Goal: Task Accomplishment & Management: Use online tool/utility

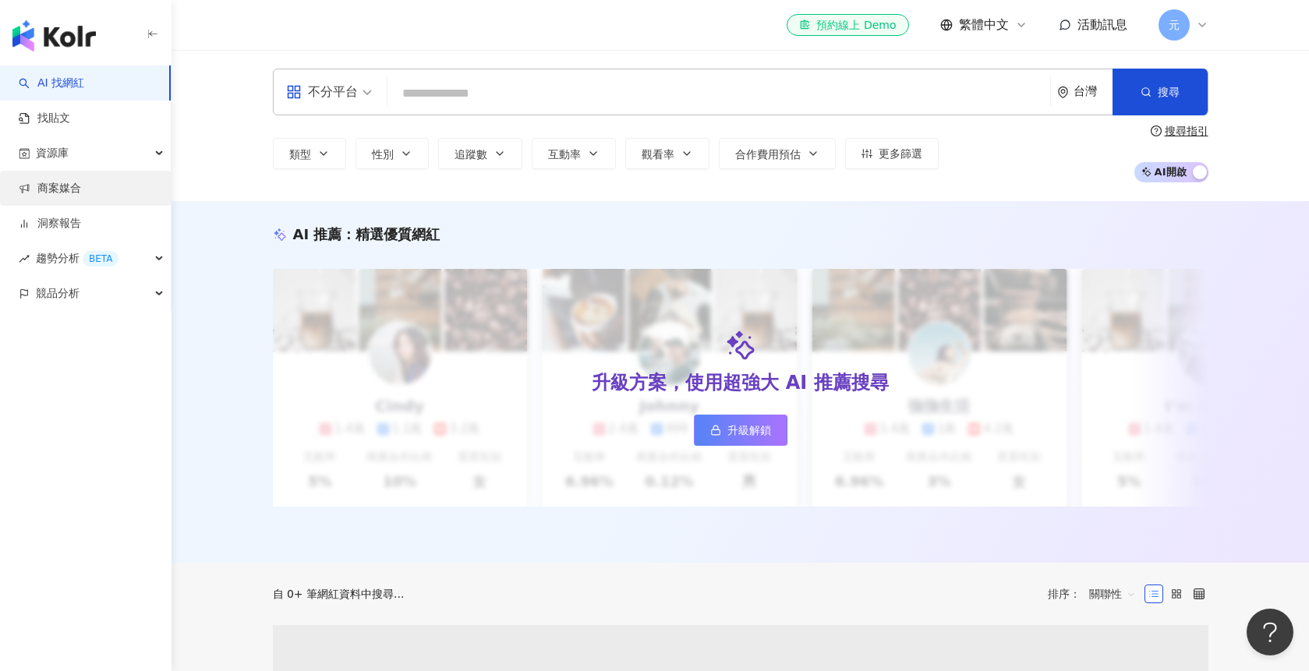
click at [81, 189] on link "商案媒合" at bounding box center [50, 189] width 62 height 16
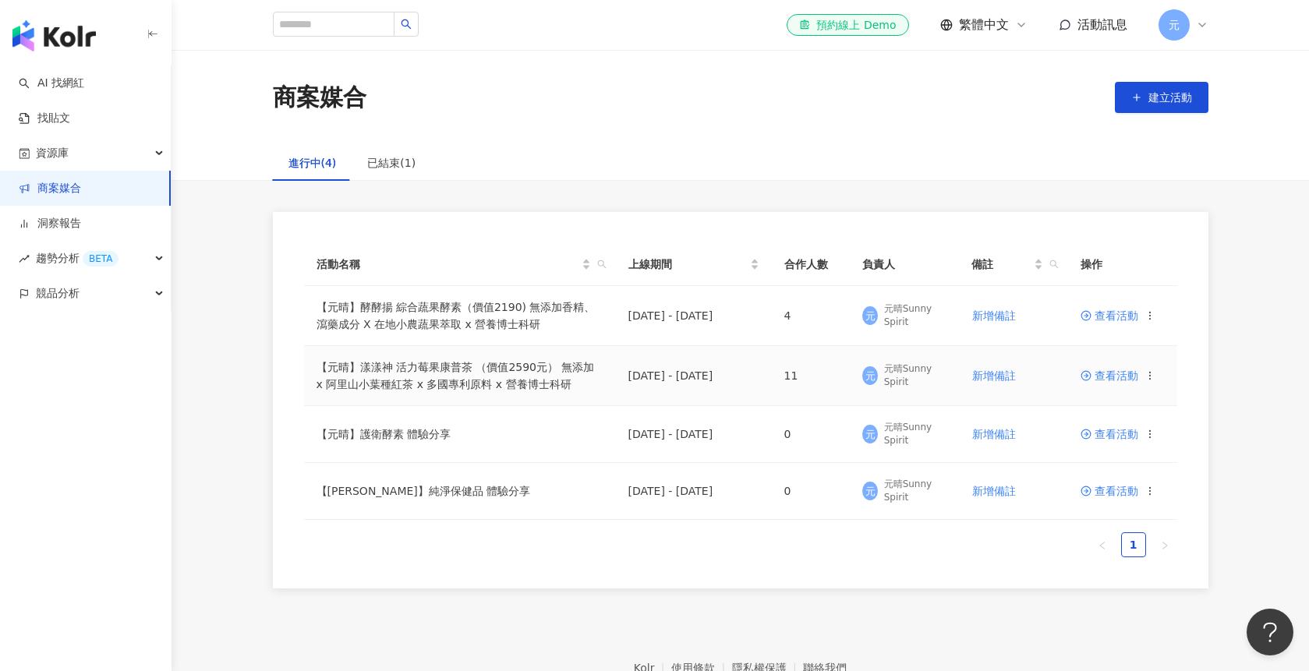
click at [1112, 372] on span "查看活動" at bounding box center [1110, 375] width 58 height 11
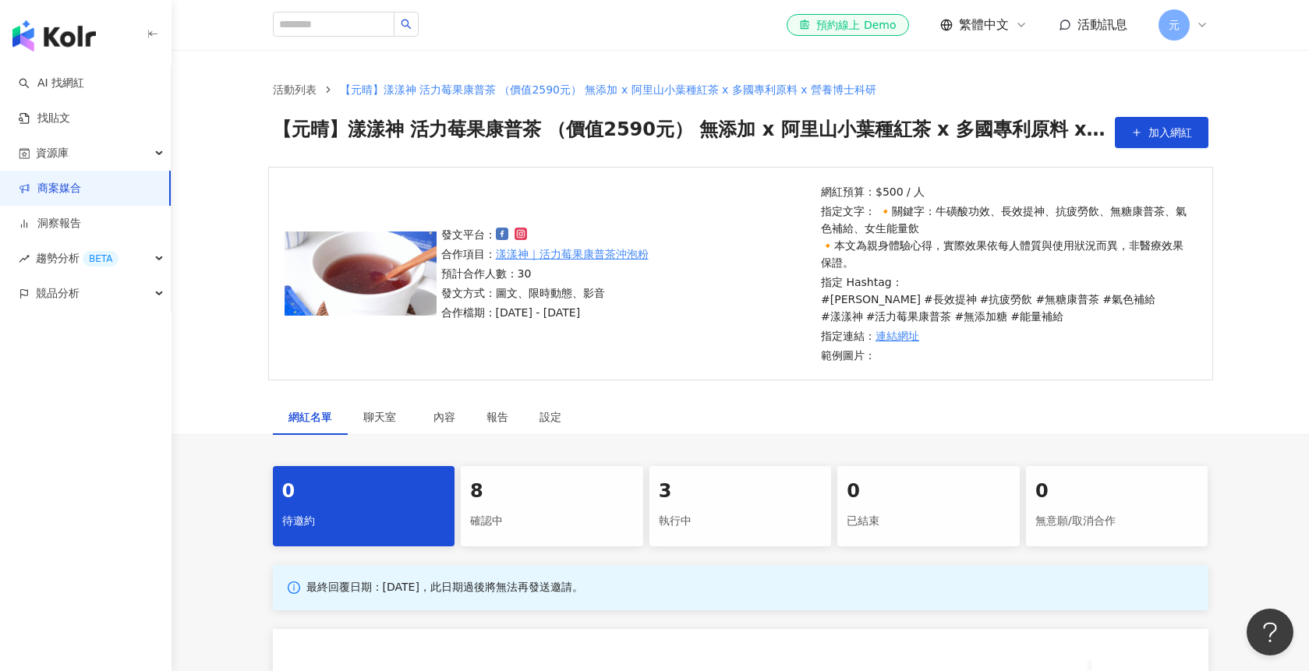
click at [604, 503] on div "8" at bounding box center [552, 492] width 164 height 27
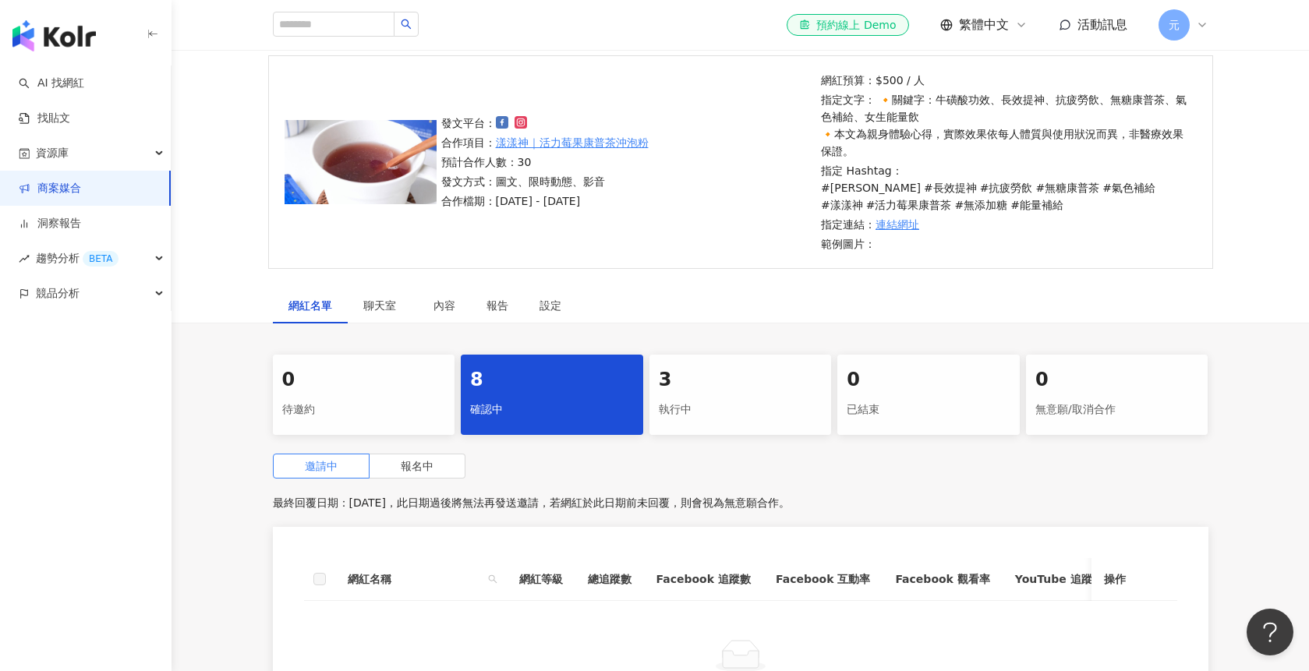
scroll to position [388, 0]
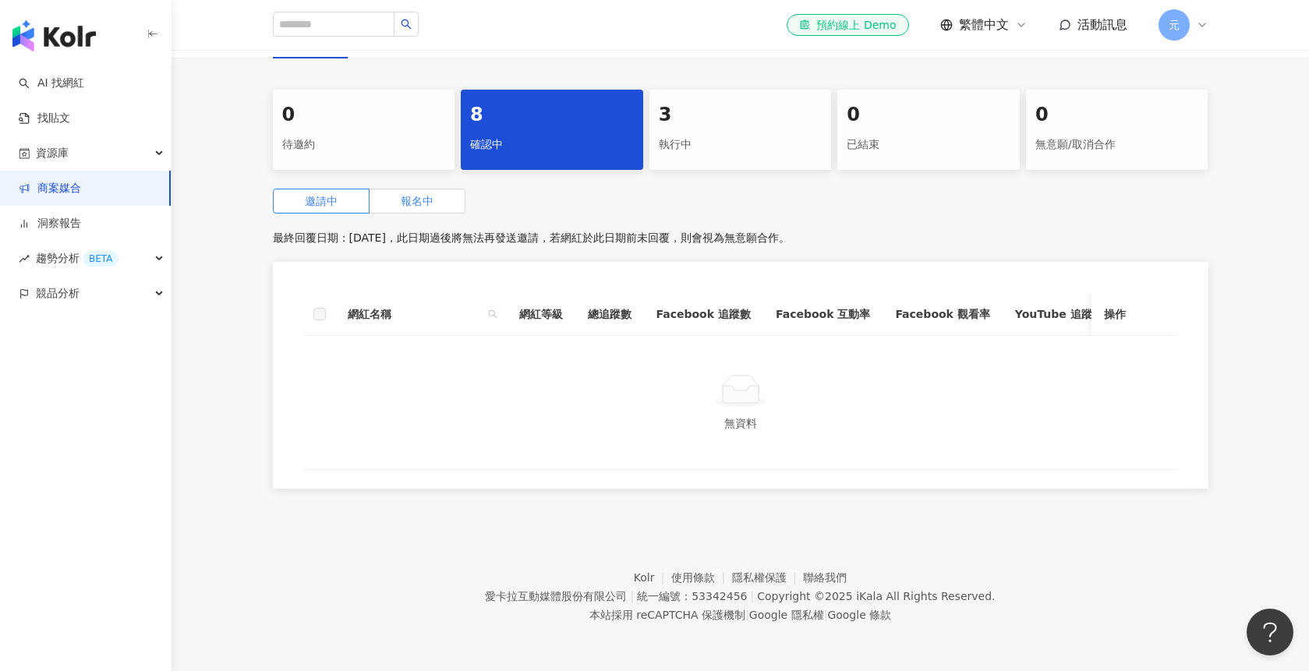
click at [420, 195] on span "報名中" at bounding box center [417, 201] width 33 height 12
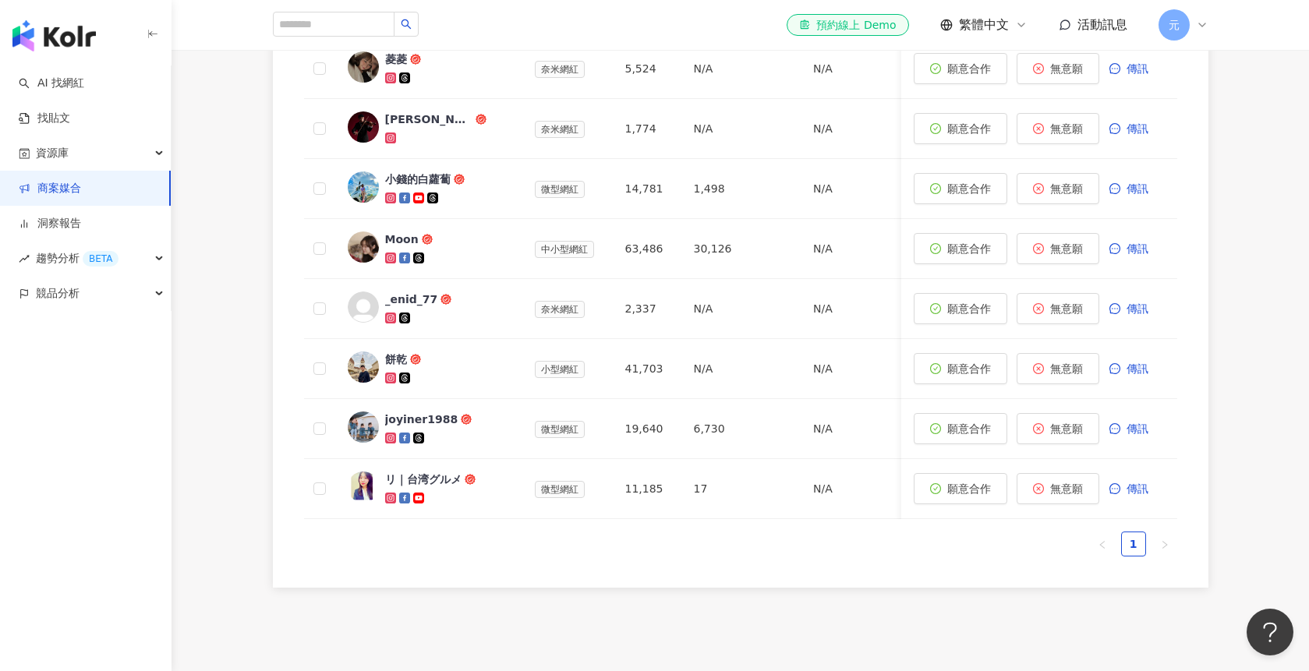
scroll to position [673, 0]
click at [412, 421] on div "joyiner1988" at bounding box center [421, 420] width 73 height 16
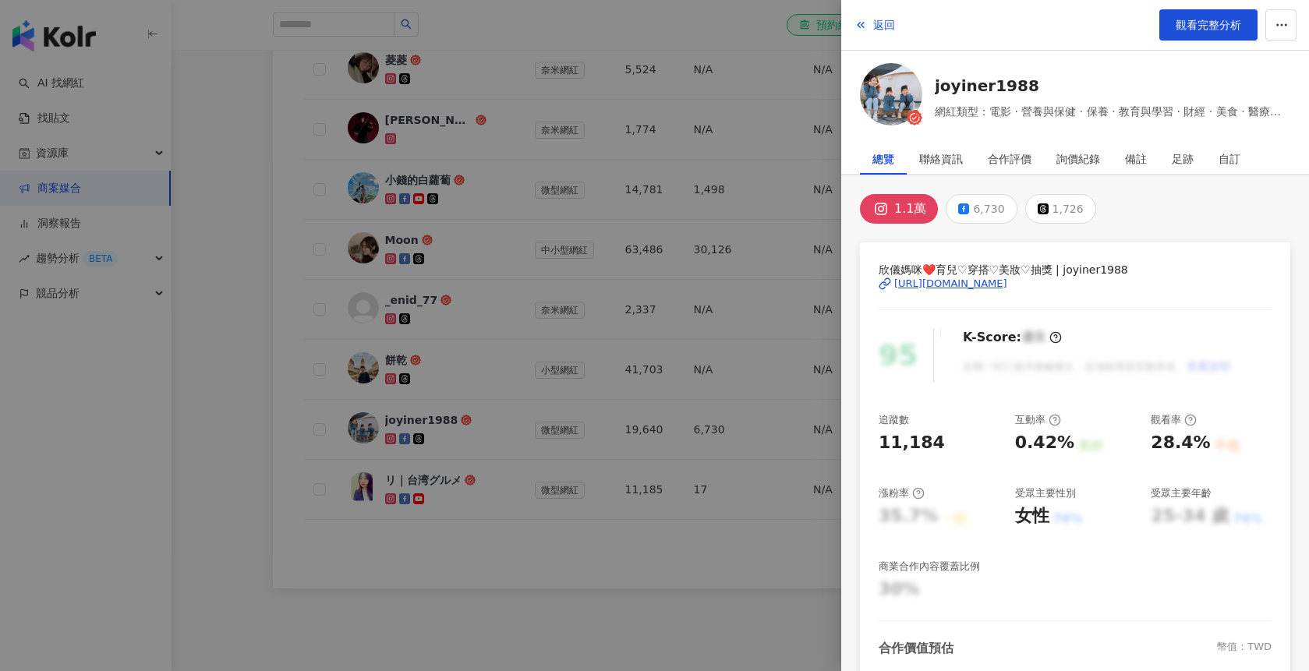
click at [896, 108] on img at bounding box center [891, 94] width 62 height 62
click at [489, 419] on div at bounding box center [654, 335] width 1309 height 671
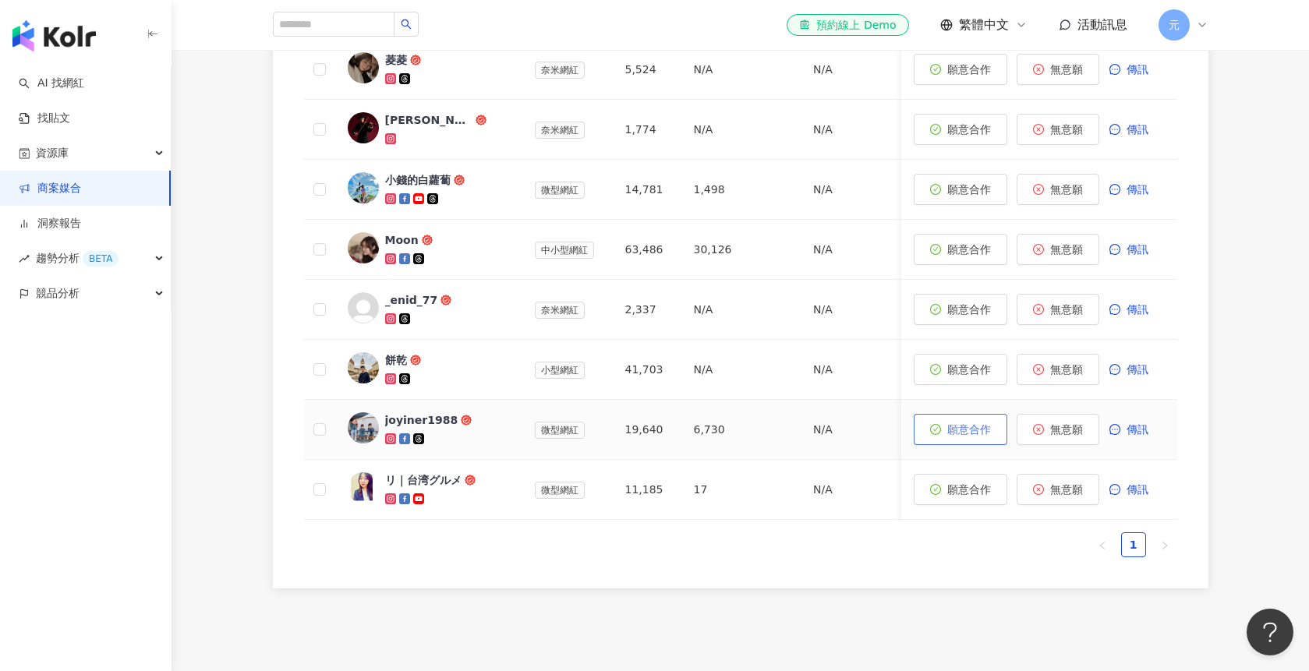
click at [960, 430] on span "願意合作" at bounding box center [969, 429] width 44 height 12
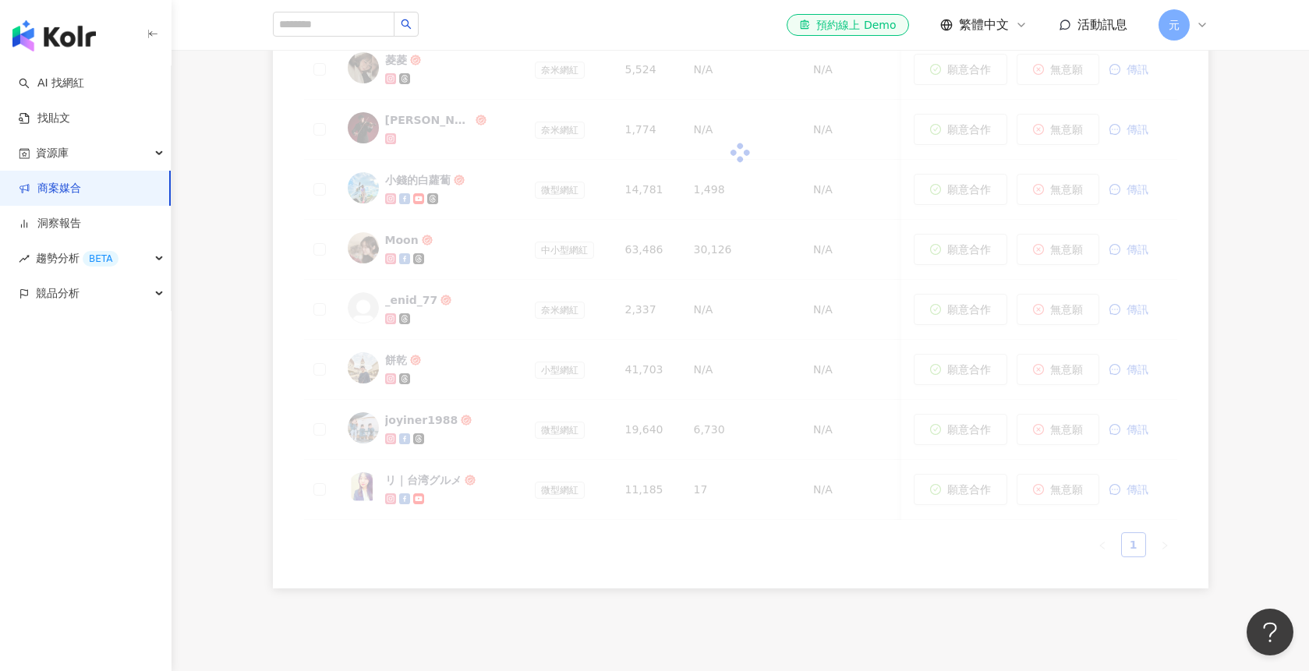
click at [463, 377] on div "網紅名稱 網紅等級 總追蹤數 Facebook 追蹤數 Facebook 互動率 Facebook 觀看率 YouTube 追蹤數 YouTube 互動率 Y…" at bounding box center [740, 277] width 873 height 561
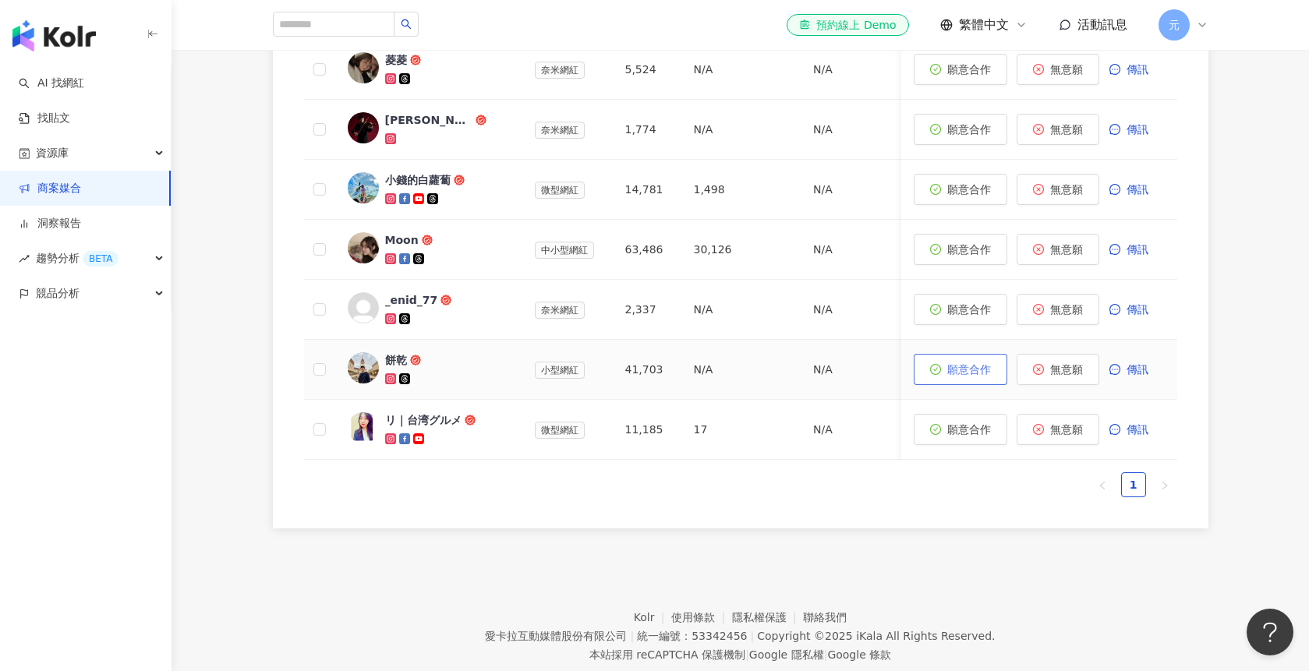
click at [947, 372] on span "願意合作" at bounding box center [969, 369] width 44 height 12
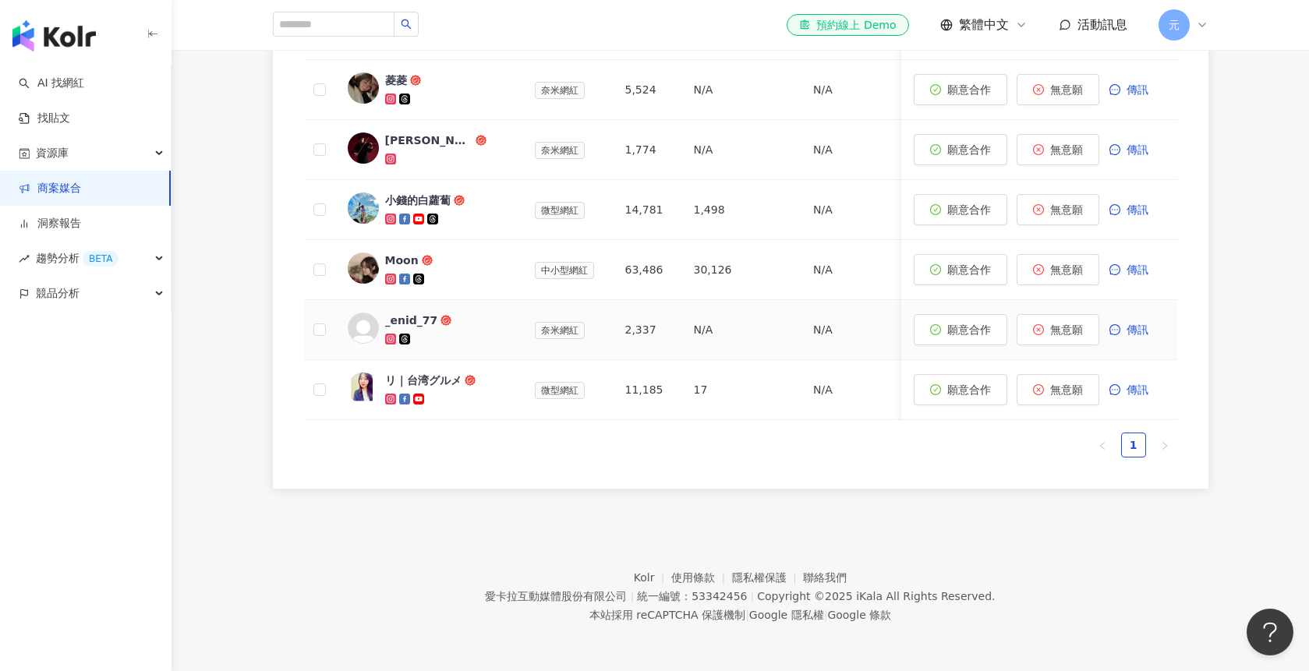
scroll to position [664, 0]
click at [416, 313] on div "_enid_77" at bounding box center [411, 321] width 53 height 16
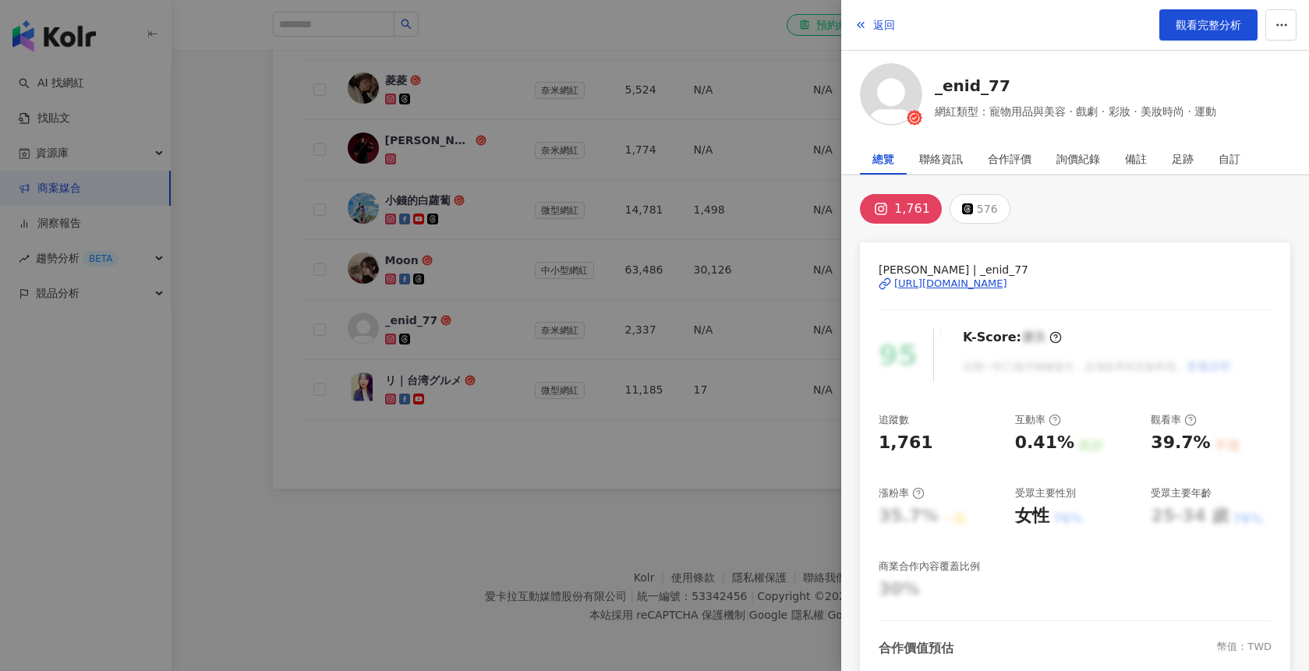
click at [898, 108] on img at bounding box center [891, 94] width 62 height 62
click at [525, 269] on div at bounding box center [654, 335] width 1309 height 671
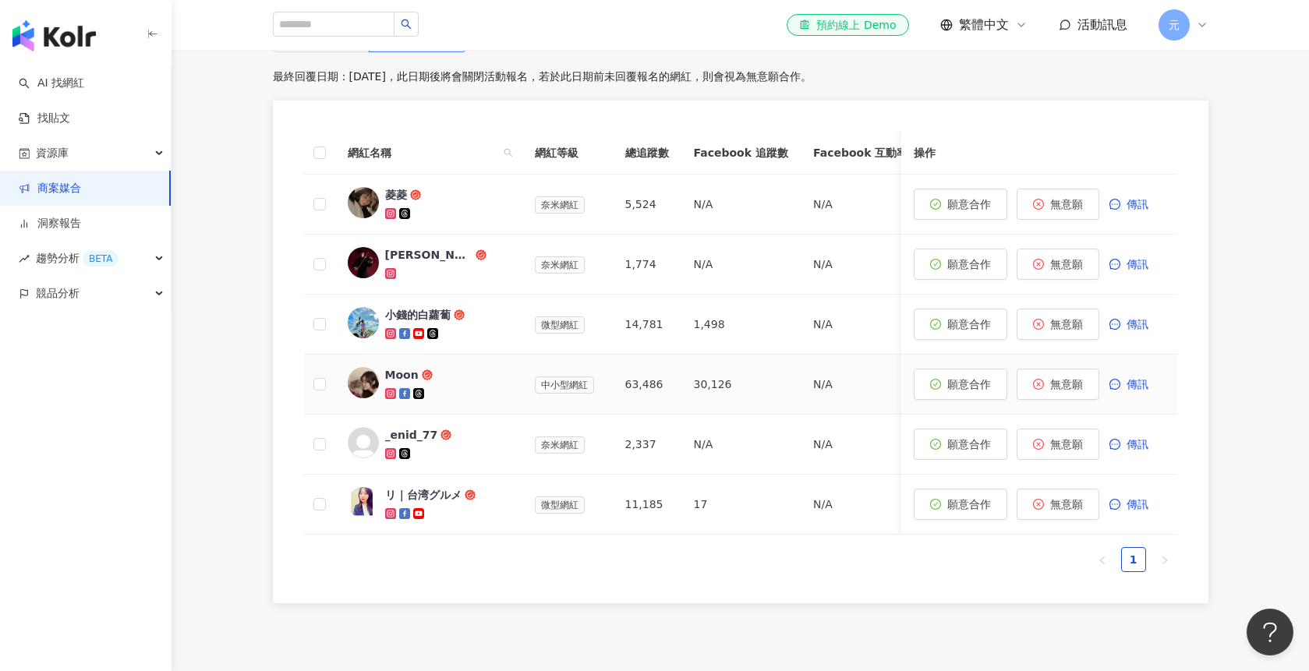
scroll to position [514, 0]
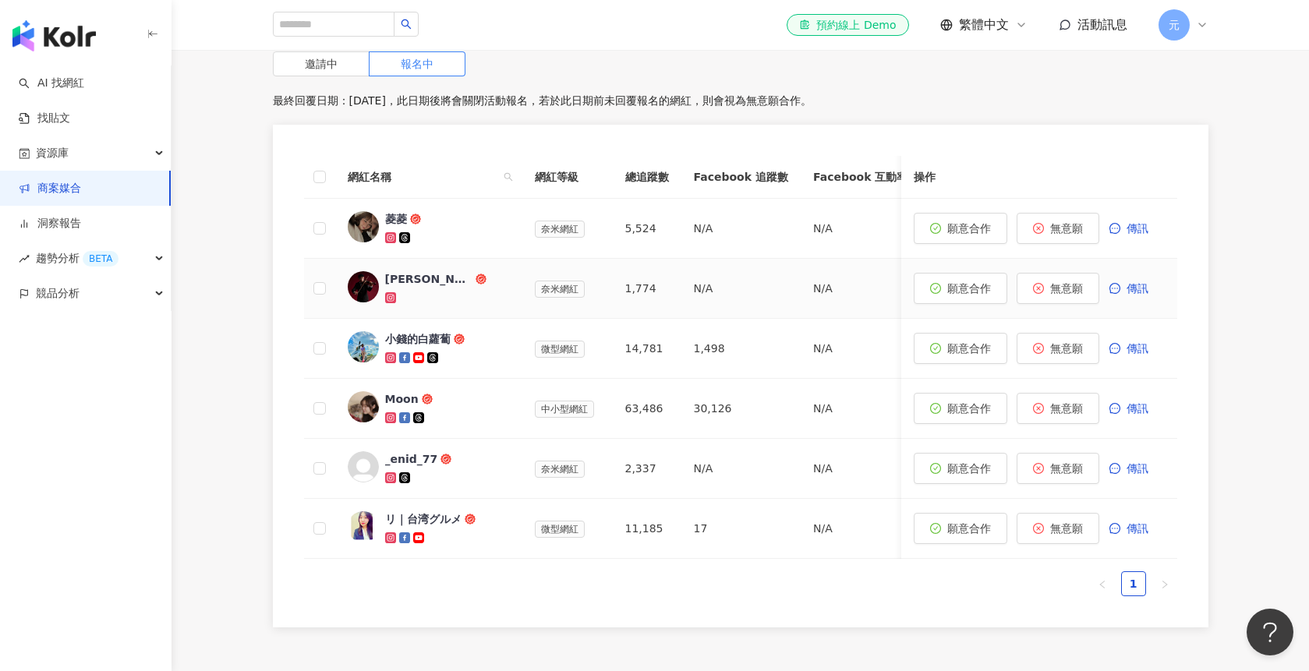
click at [357, 294] on img at bounding box center [363, 286] width 31 height 31
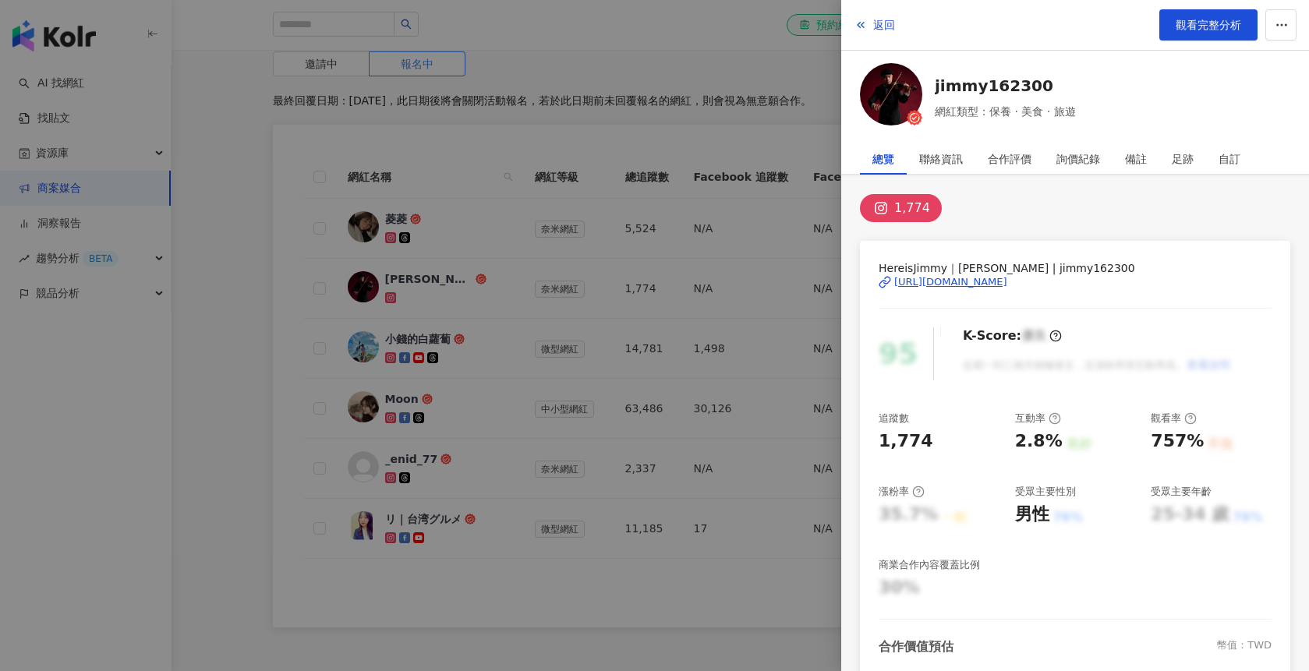
click at [368, 406] on div at bounding box center [654, 335] width 1309 height 671
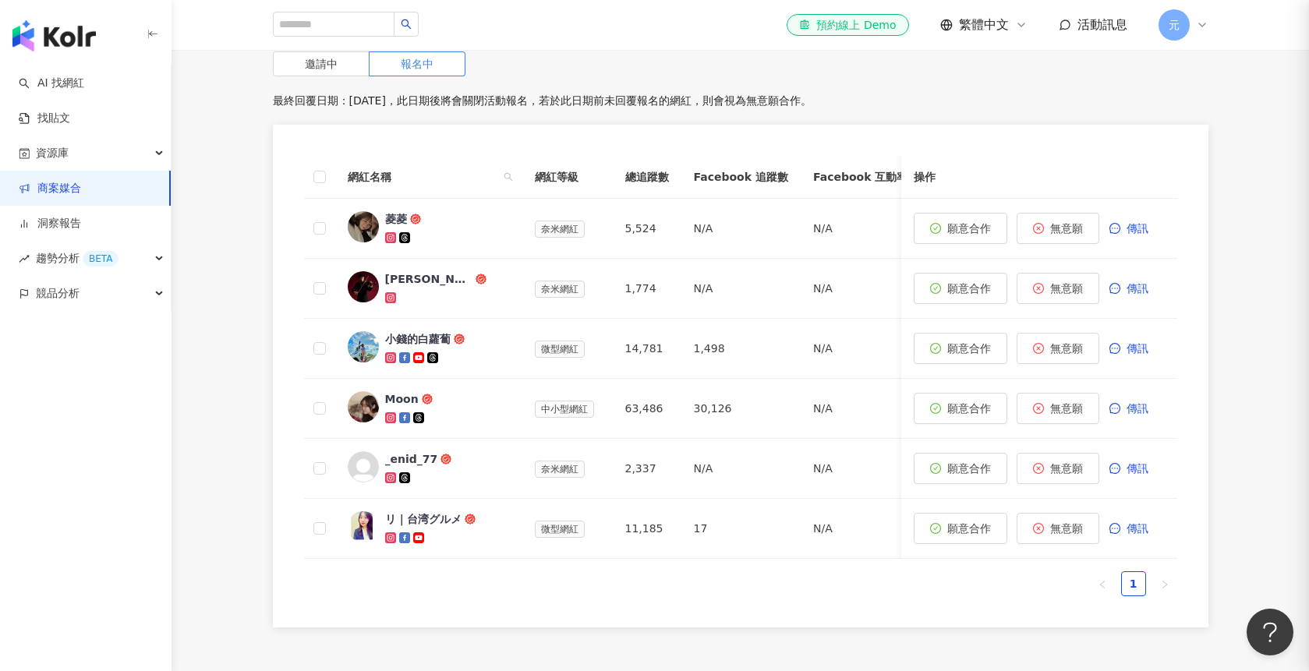
click at [367, 408] on img at bounding box center [363, 406] width 31 height 31
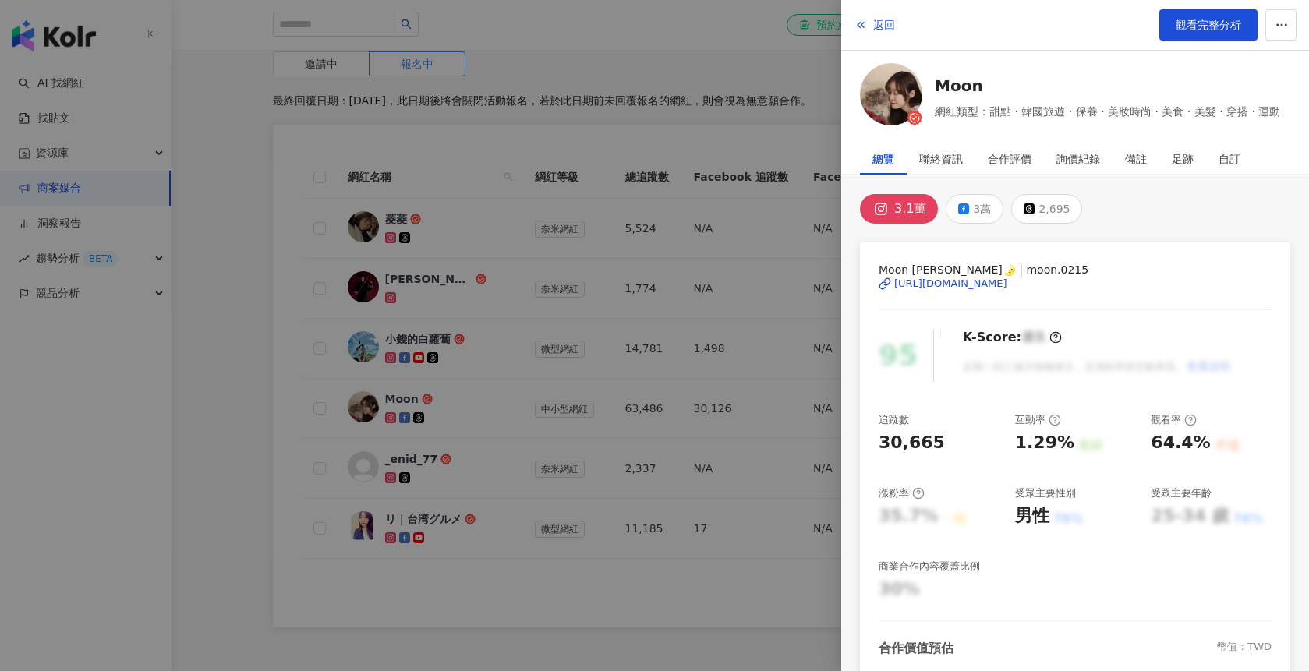
click at [879, 111] on img at bounding box center [891, 94] width 62 height 62
click at [476, 330] on div at bounding box center [654, 335] width 1309 height 671
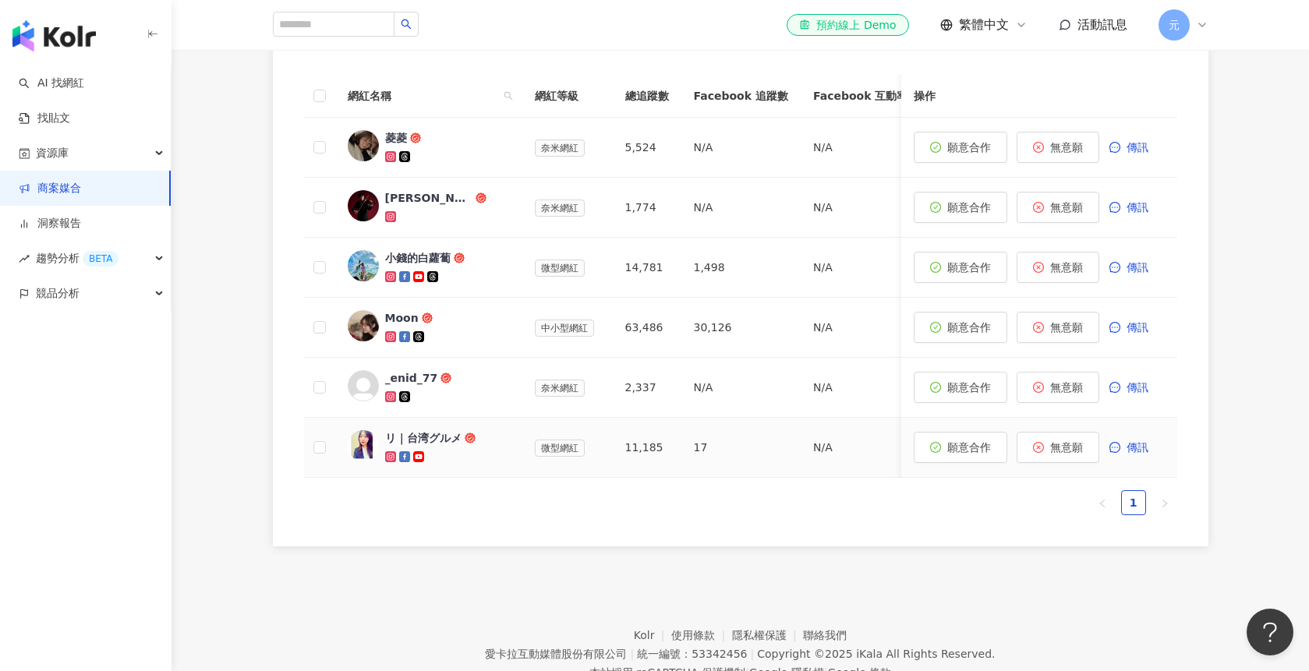
scroll to position [529, 0]
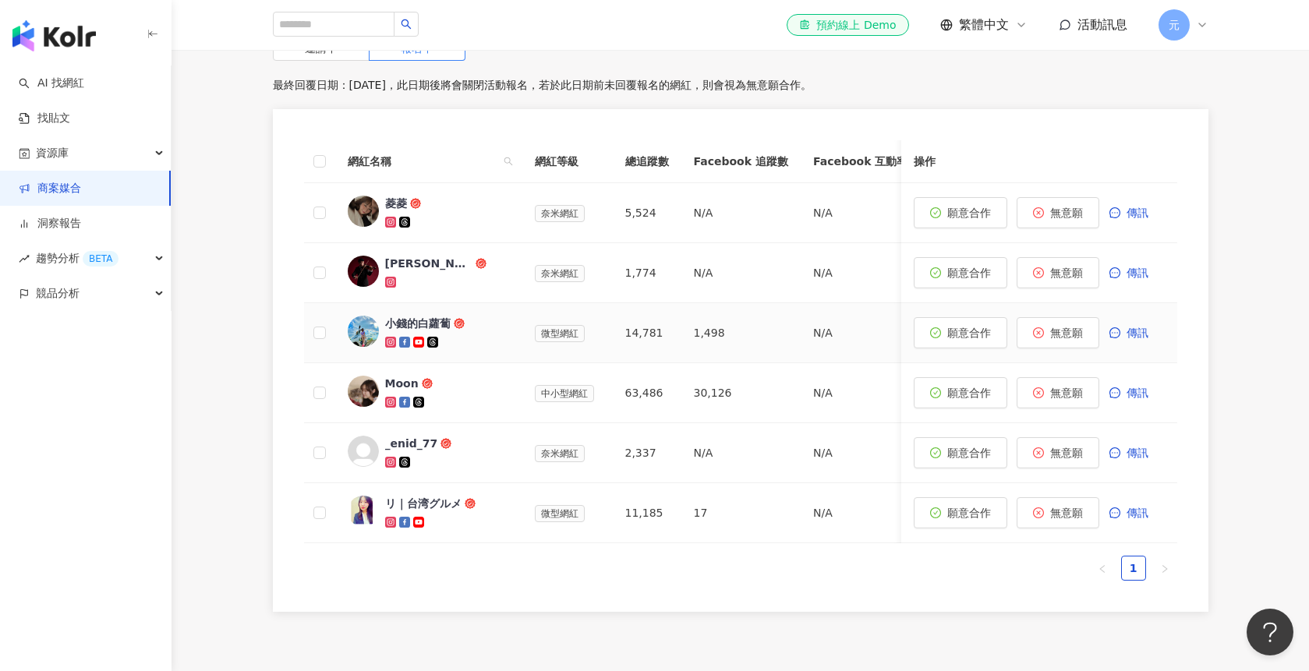
click at [359, 331] on img at bounding box center [363, 331] width 31 height 31
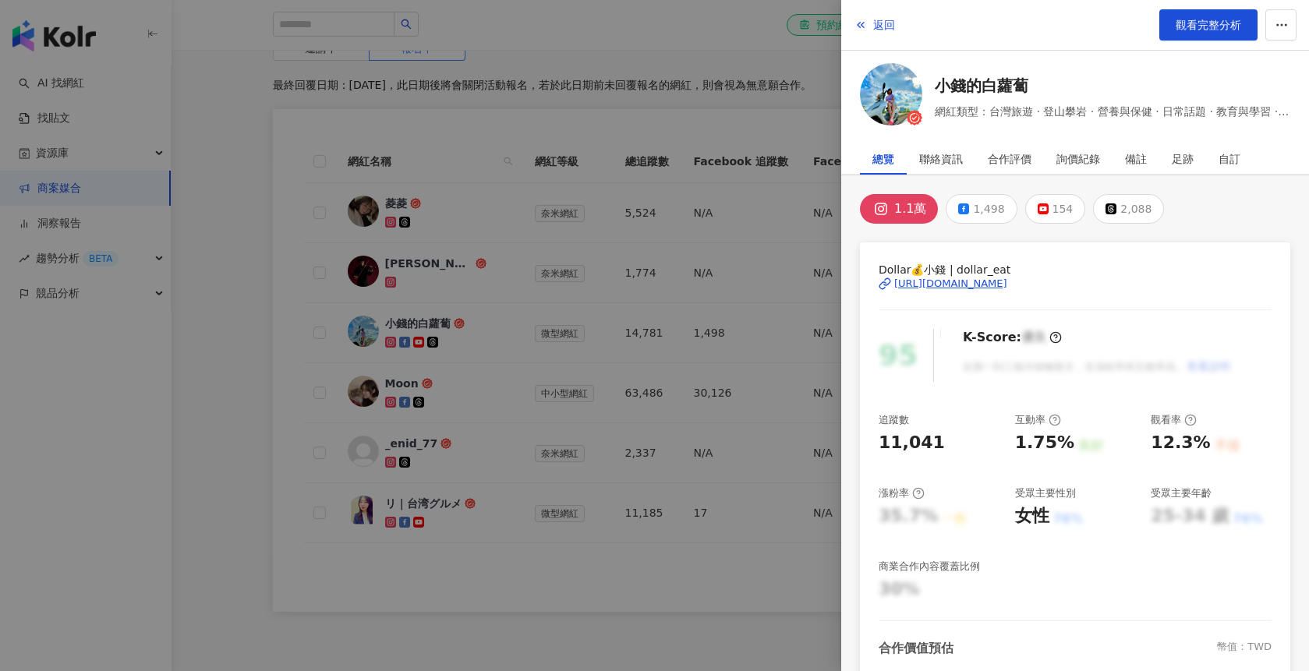
click at [892, 103] on img at bounding box center [891, 94] width 62 height 62
click at [394, 275] on div at bounding box center [654, 335] width 1309 height 671
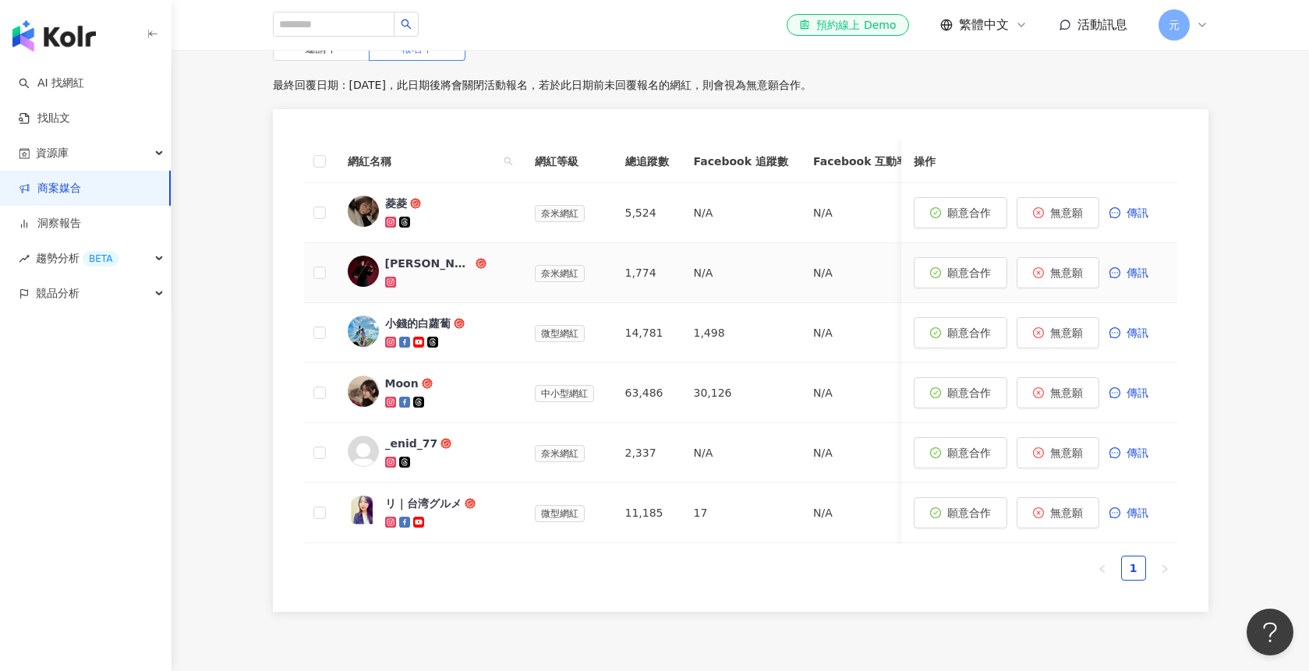
click at [349, 271] on img at bounding box center [363, 271] width 31 height 31
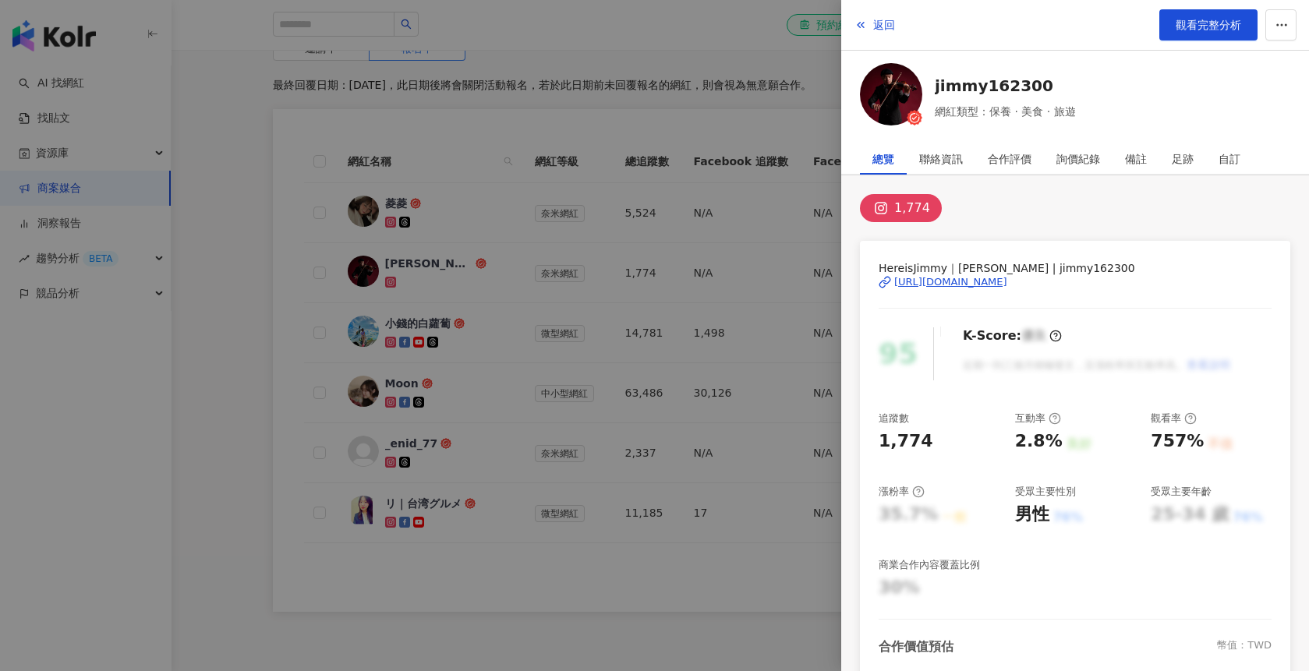
click at [896, 113] on img at bounding box center [891, 94] width 62 height 62
click at [446, 285] on div at bounding box center [654, 335] width 1309 height 671
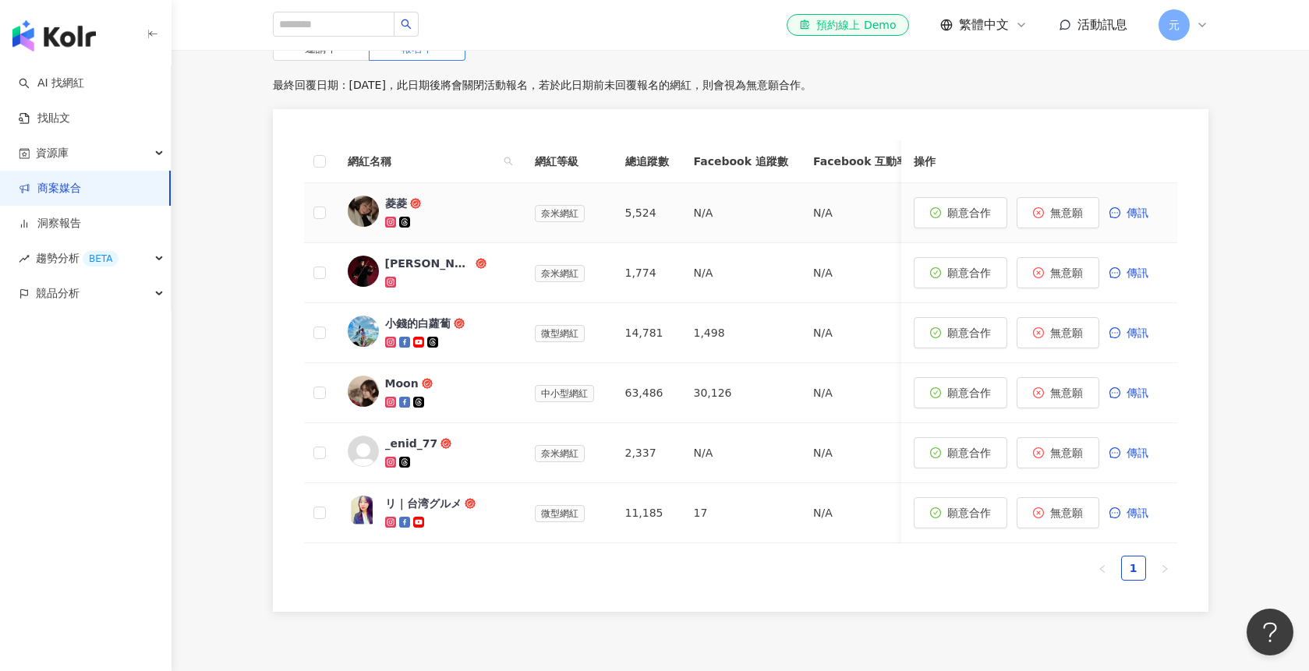
click at [391, 204] on div "菱菱" at bounding box center [396, 204] width 22 height 16
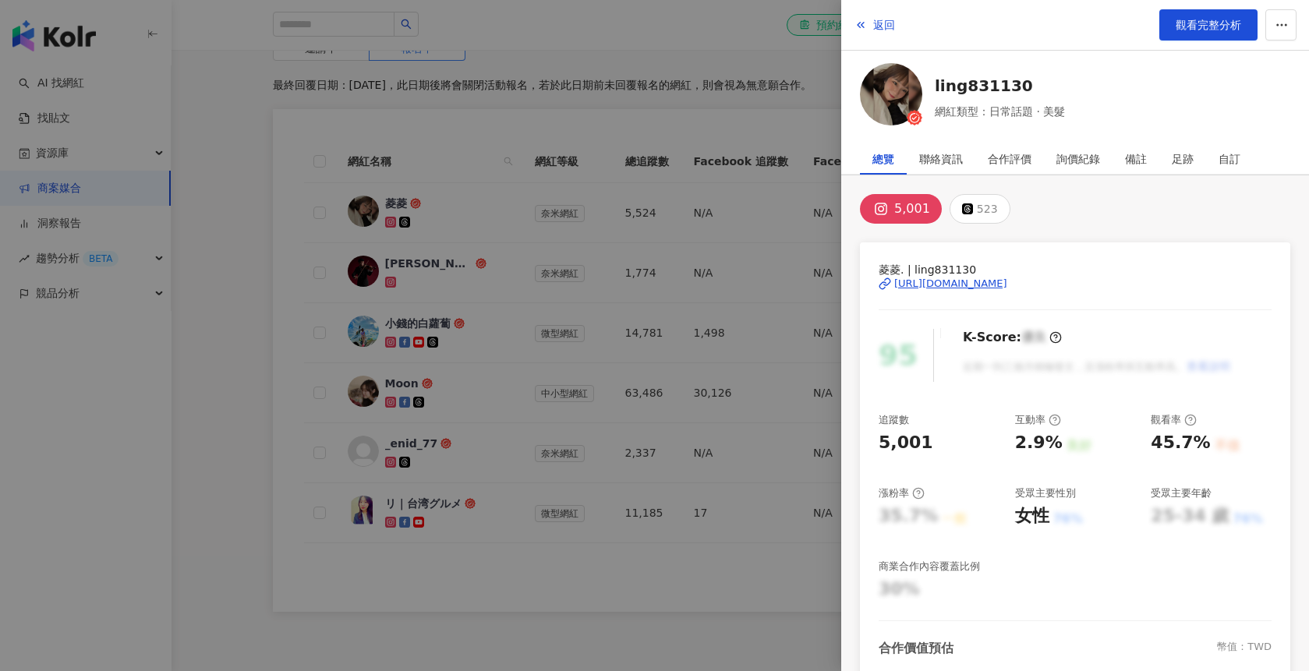
click at [979, 281] on div "https://www.instagram.com/ling831130/" at bounding box center [950, 284] width 113 height 14
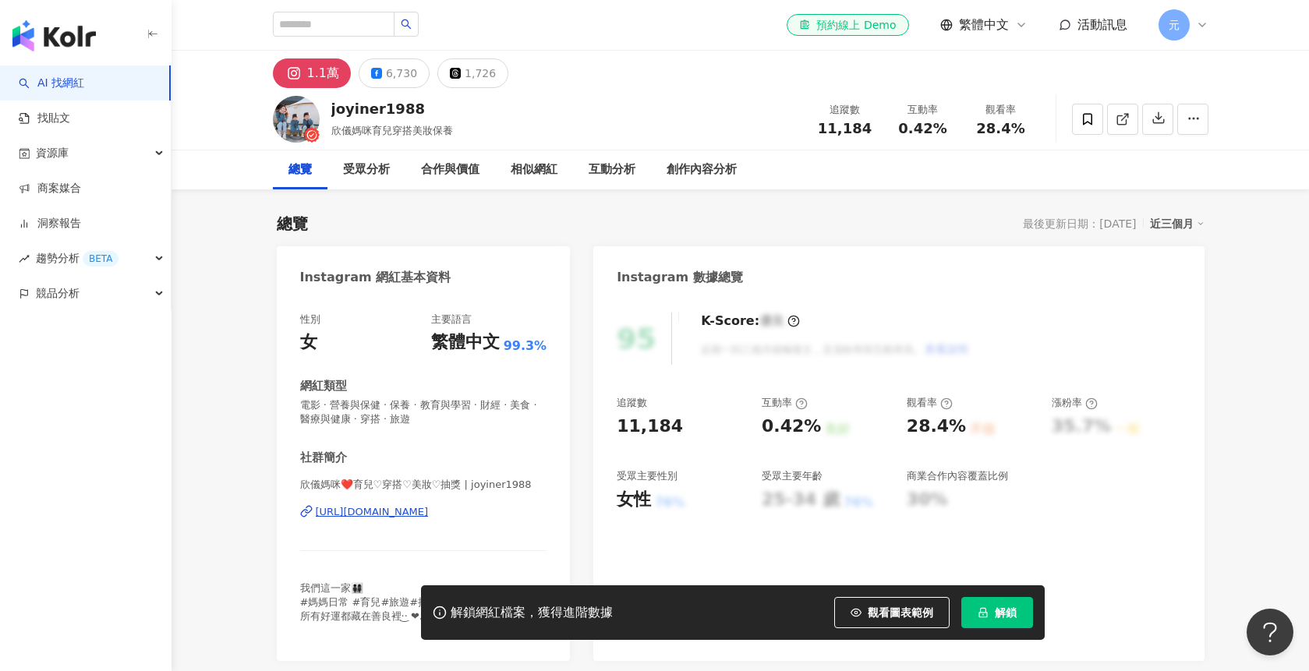
click at [437, 522] on div "欣儀媽咪❤️育兒♡穿搭♡美妝♡抽獎 | joyiner1988 https://www.instagram.com/joyiner1988/" at bounding box center [423, 523] width 247 height 91
click at [429, 517] on div "https://www.instagram.com/joyiner1988/" at bounding box center [372, 512] width 113 height 14
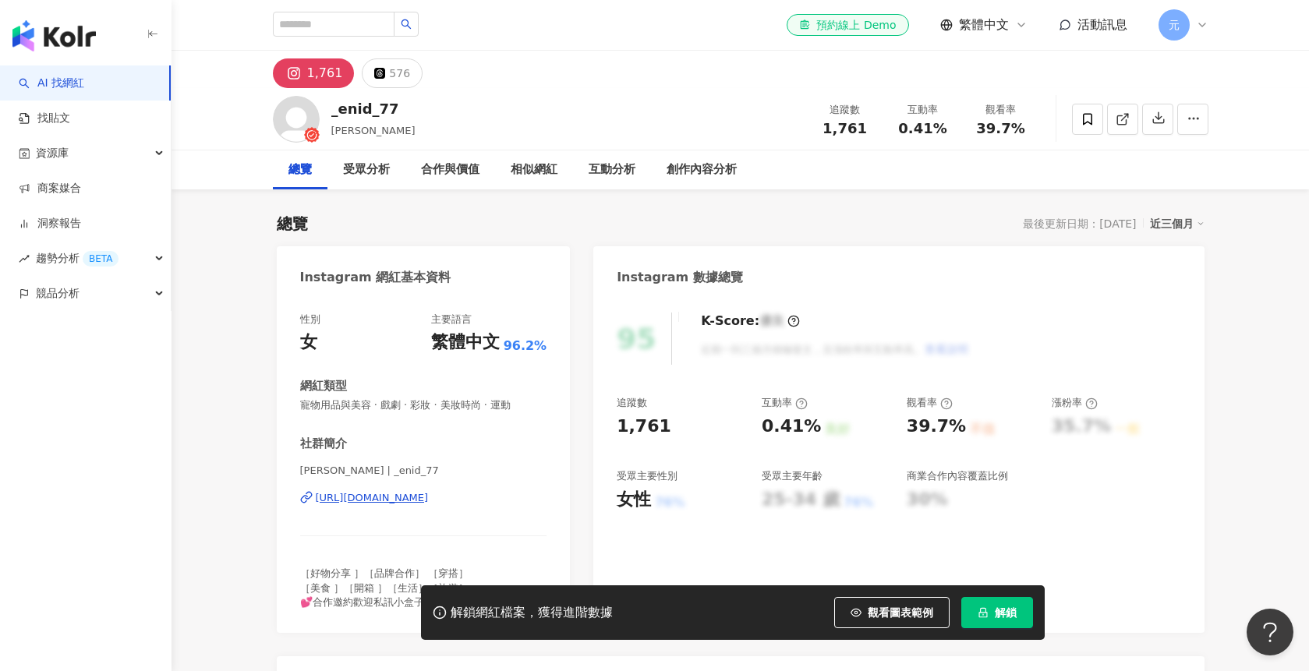
click at [419, 504] on div "https://www.instagram.com/_enid_77/" at bounding box center [372, 498] width 113 height 14
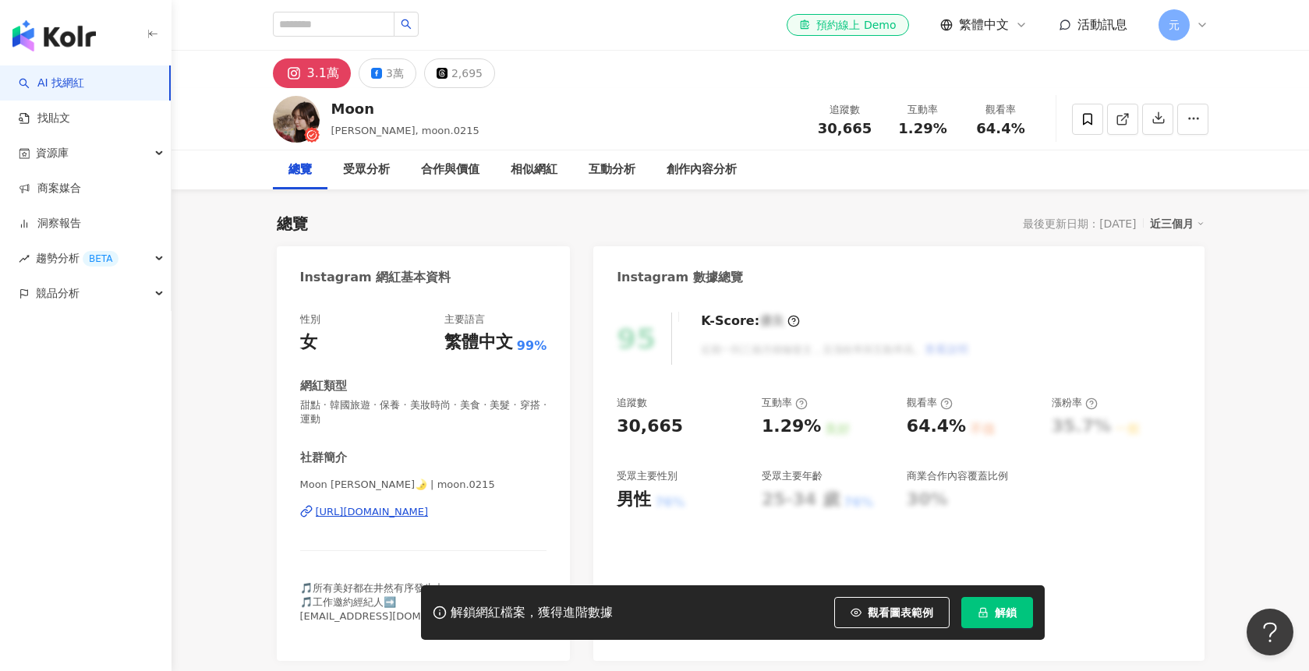
drag, startPoint x: 409, startPoint y: 511, endPoint x: 1246, endPoint y: 16, distance: 973.1
click at [409, 511] on div "https://www.instagram.com/moon.0215/" at bounding box center [372, 512] width 113 height 14
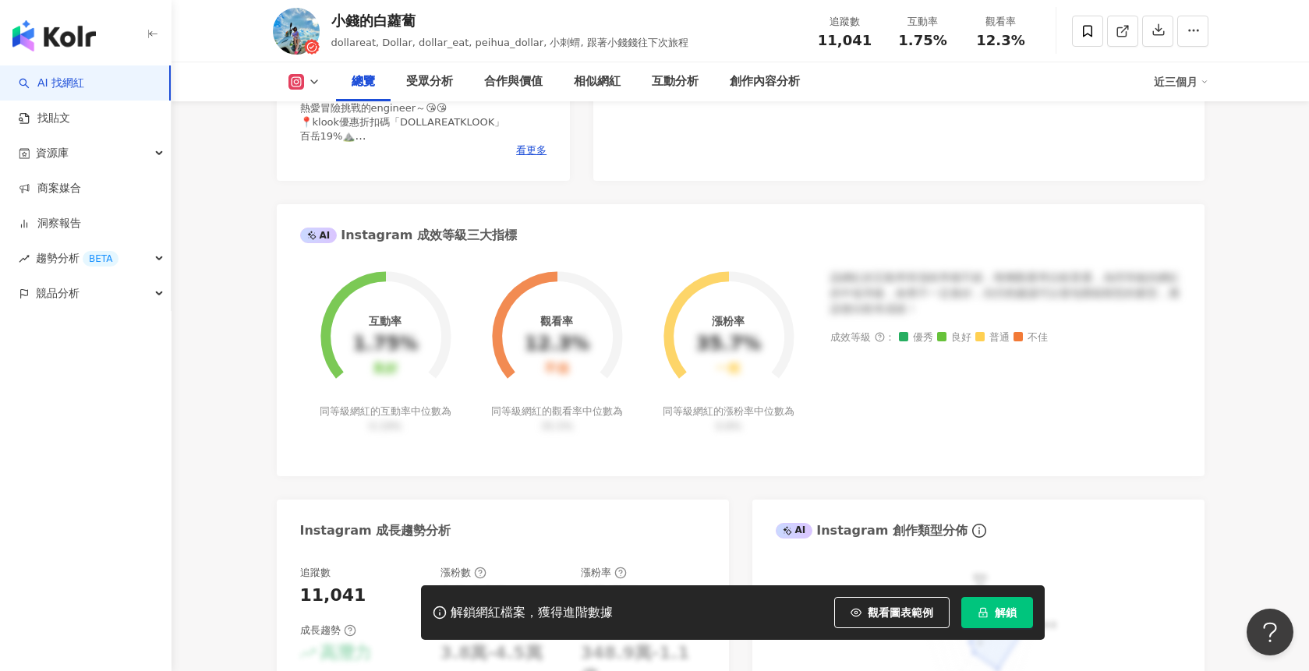
scroll to position [356, 0]
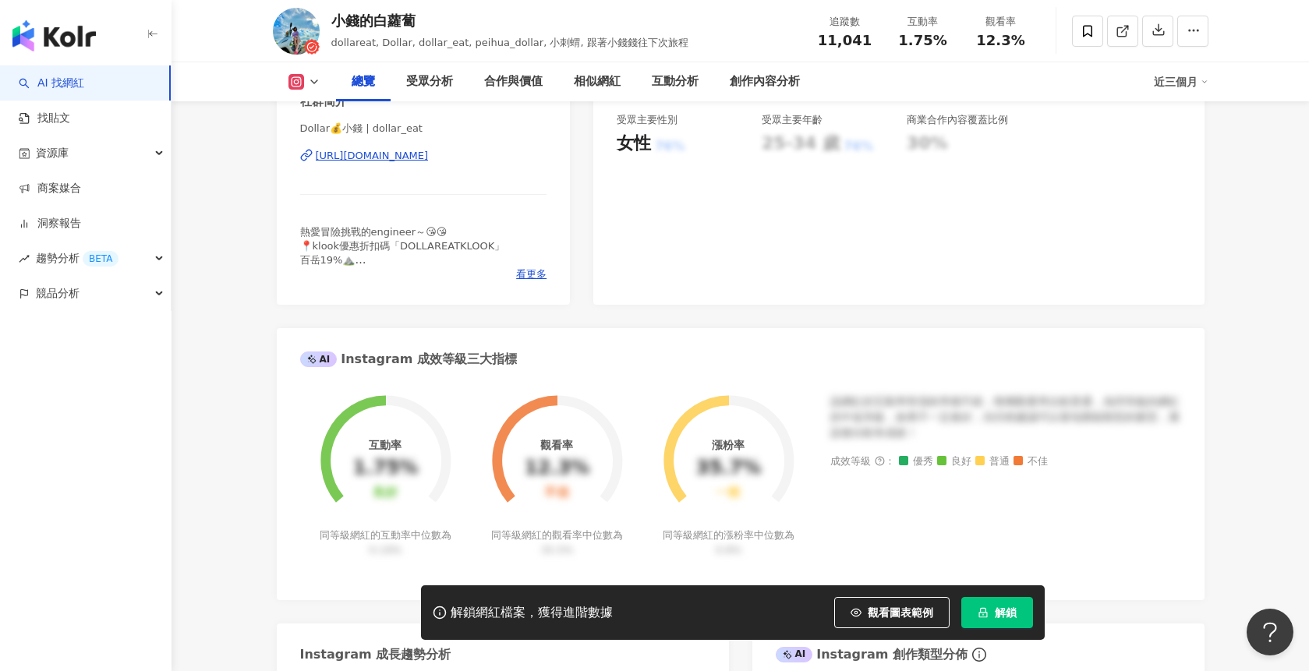
click at [429, 163] on div "[URL][DOMAIN_NAME]" at bounding box center [372, 156] width 113 height 14
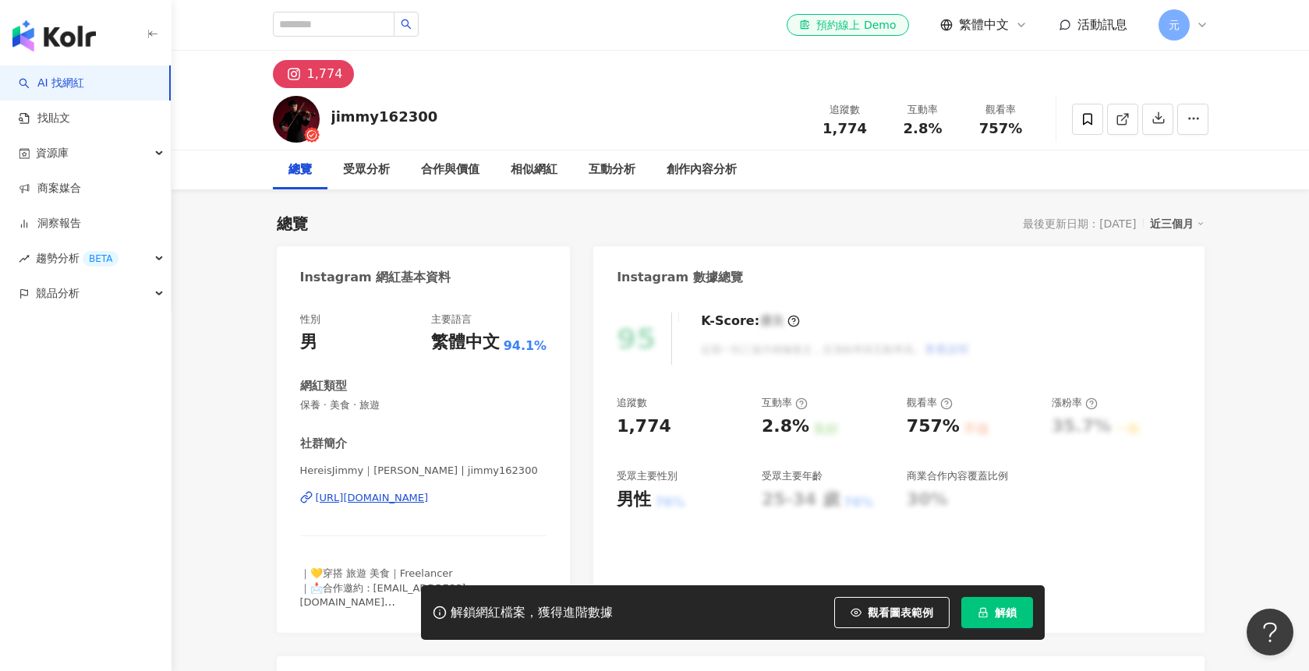
click at [402, 508] on div "HereisJimmy｜[PERSON_NAME] | jimmy162300 [URL][DOMAIN_NAME]" at bounding box center [423, 509] width 247 height 91
click at [412, 500] on div "[URL][DOMAIN_NAME]" at bounding box center [372, 498] width 113 height 14
